Goal: Transaction & Acquisition: Purchase product/service

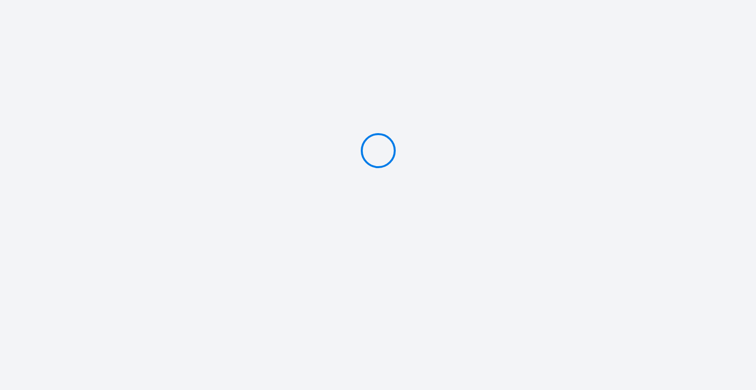
type input "Deposit 400 €"
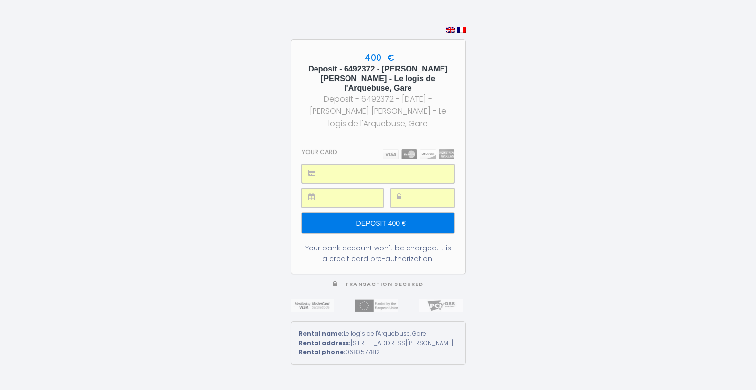
click at [377, 213] on input "Deposit 400 €" at bounding box center [378, 222] width 152 height 21
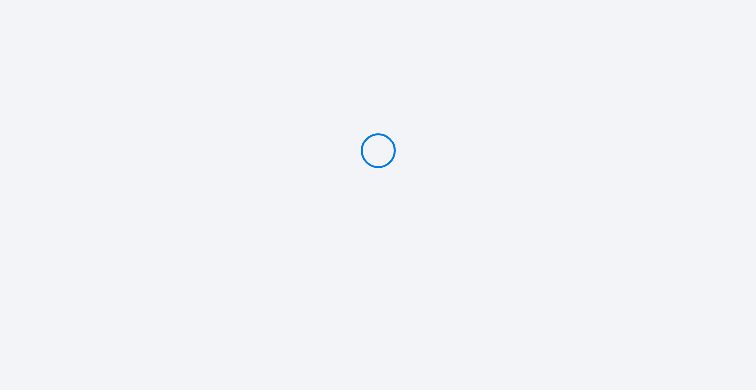
type input "Deposit 400 €"
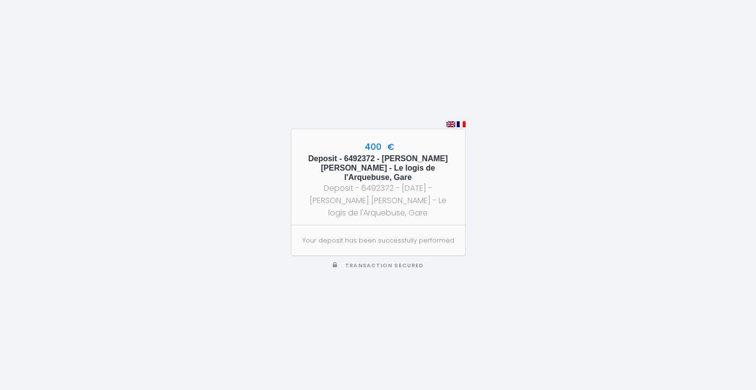
click at [305, 141] on div "400 € Deposit - 6492372 - [PERSON_NAME] [PERSON_NAME] - Le logis de l'Arquebuse…" at bounding box center [379, 177] width 174 height 97
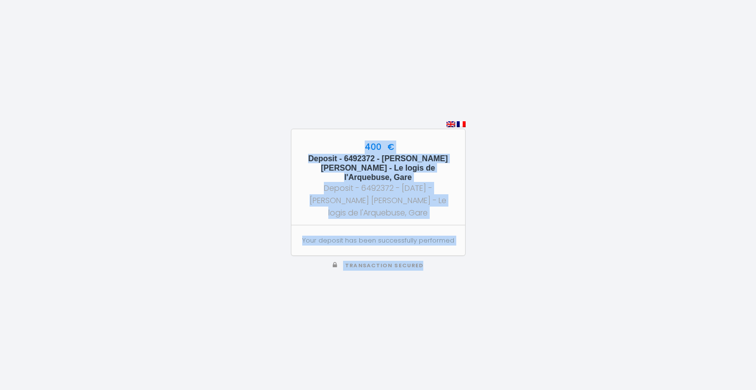
drag, startPoint x: 307, startPoint y: 141, endPoint x: 457, endPoint y: 257, distance: 189.2
click at [457, 260] on div "400 € Deposit - 6492372 - [PERSON_NAME] [PERSON_NAME] - Le logis de l'Arquebuse…" at bounding box center [378, 195] width 175 height 390
copy div "400 € Deposit - 6492372 - [PERSON_NAME] [PERSON_NAME] - Le logis de l'Arquebuse…"
click at [497, 274] on div "400 € Deposit - 6492372 - [PERSON_NAME] [PERSON_NAME] - Le logis de l'Arquebuse…" at bounding box center [378, 195] width 756 height 390
